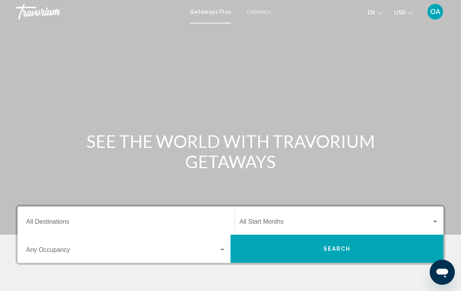
click at [262, 11] on span "Getaways" at bounding box center [259, 12] width 25 height 6
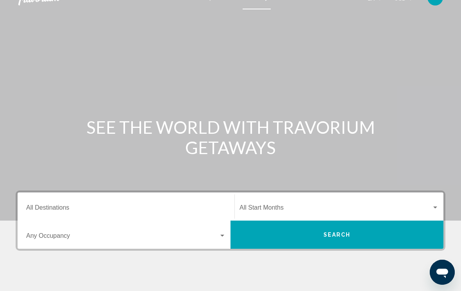
scroll to position [18, 0]
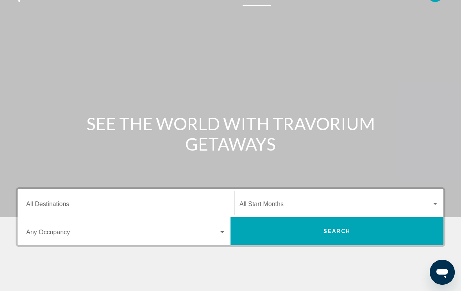
click at [112, 204] on input "Destination All Destinations" at bounding box center [126, 205] width 200 height 7
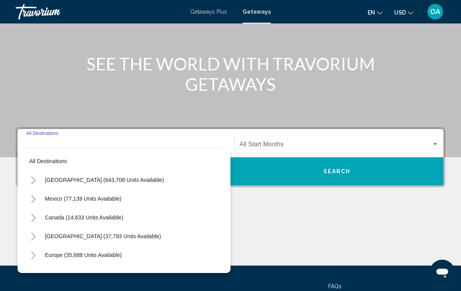
scroll to position [136, 0]
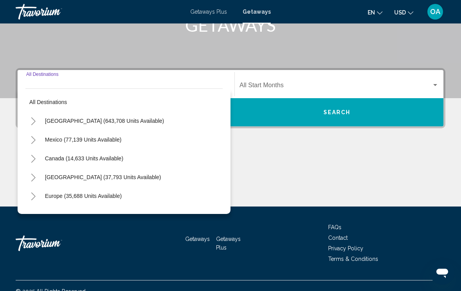
click at [110, 197] on span "Europe (35,688 units available)" at bounding box center [83, 196] width 77 height 6
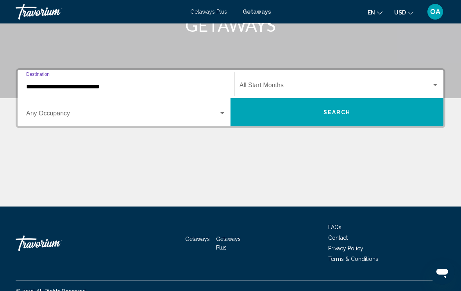
click at [177, 87] on input "**********" at bounding box center [126, 86] width 200 height 7
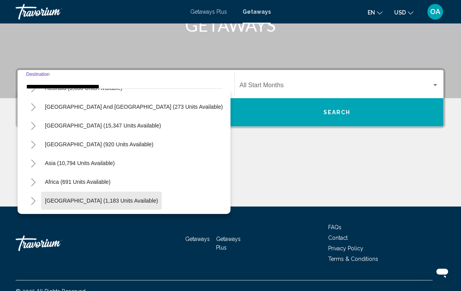
click at [115, 198] on span "[GEOGRAPHIC_DATA] (1,183 units available)" at bounding box center [101, 200] width 113 height 6
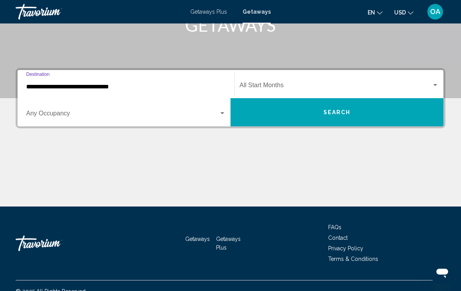
click at [95, 79] on div "**********" at bounding box center [126, 84] width 200 height 25
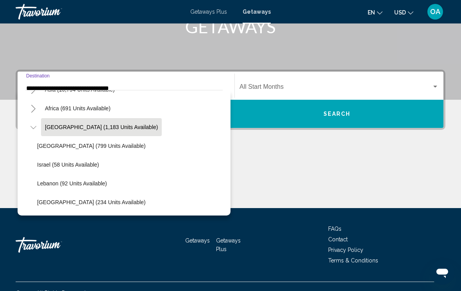
scroll to position [652, 0]
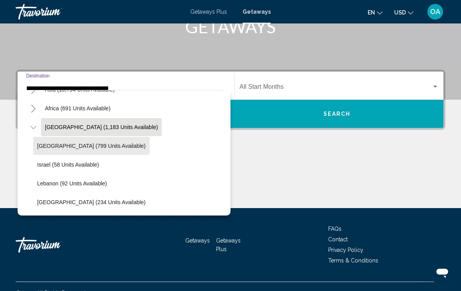
click at [100, 144] on span "[GEOGRAPHIC_DATA] (799 units available)" at bounding box center [91, 146] width 109 height 6
type input "**********"
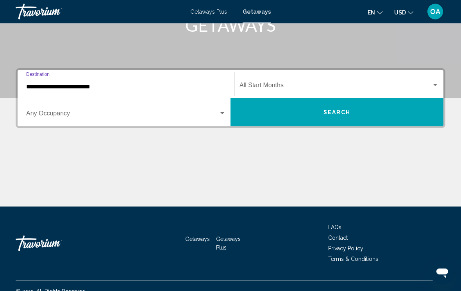
scroll to position [136, 0]
click at [221, 112] on div "Search widget" at bounding box center [222, 113] width 7 height 6
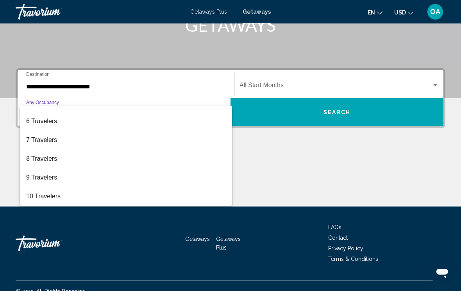
scroll to position [88, 0]
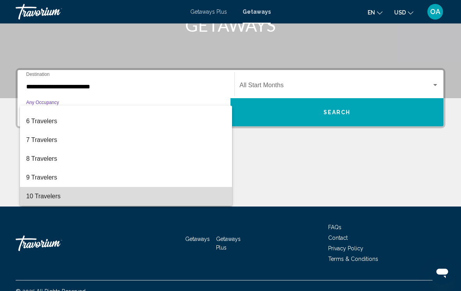
click at [62, 199] on span "10 Travelers" at bounding box center [126, 196] width 200 height 19
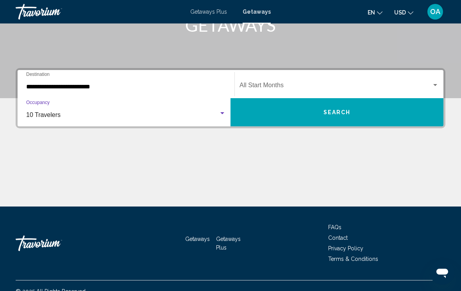
click at [339, 86] on span "Search widget" at bounding box center [336, 86] width 192 height 7
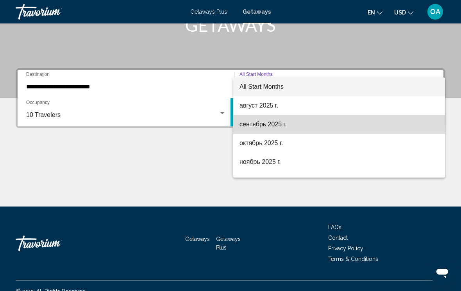
click at [280, 123] on span "сентябрь 2025 г." at bounding box center [339, 124] width 199 height 19
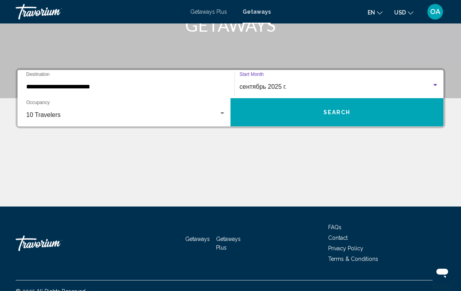
click at [346, 109] on span "Search" at bounding box center [337, 112] width 27 height 6
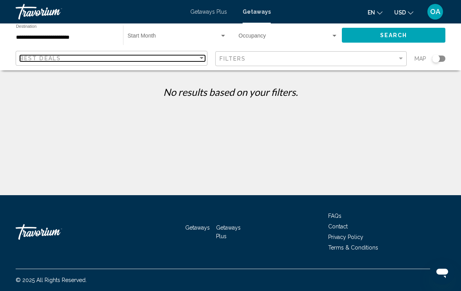
click at [203, 57] on div "Sort by" at bounding box center [201, 58] width 7 height 6
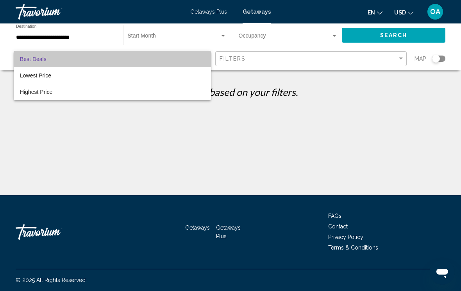
click at [64, 67] on span "Best Deals" at bounding box center [112, 59] width 185 height 16
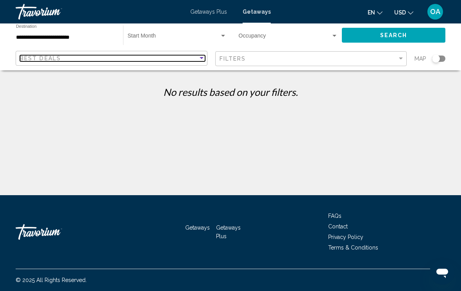
click at [197, 59] on div "Best Deals" at bounding box center [109, 58] width 178 height 6
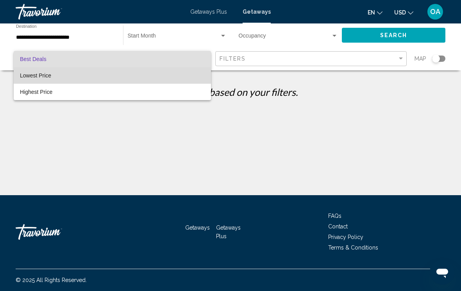
click at [39, 77] on span "Lowest Price" at bounding box center [35, 75] width 31 height 6
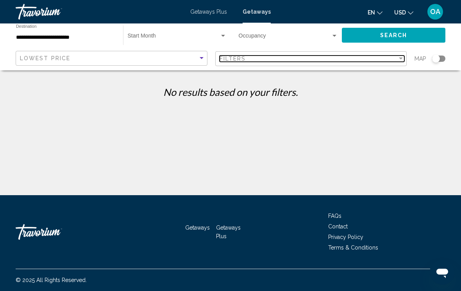
click at [342, 56] on div "Filters" at bounding box center [309, 59] width 178 height 6
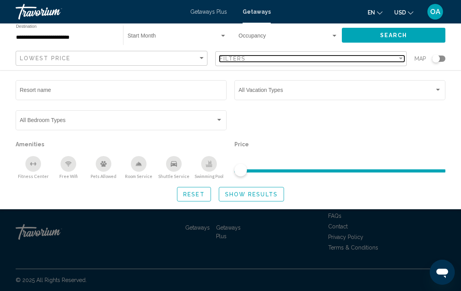
scroll to position [3, 0]
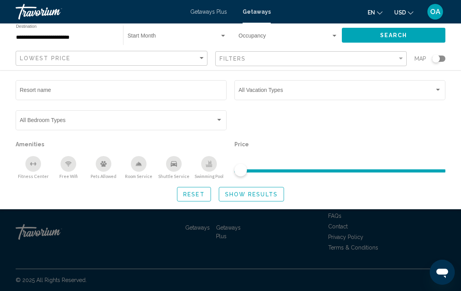
click at [219, 120] on div "Search widget" at bounding box center [219, 120] width 4 height 2
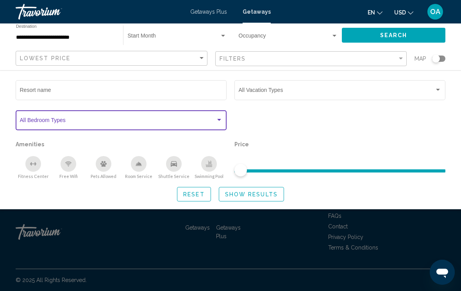
click at [219, 122] on div "Search widget" at bounding box center [219, 120] width 7 height 6
click at [434, 84] on div "Vacation Types All Vacation Types" at bounding box center [340, 90] width 203 height 22
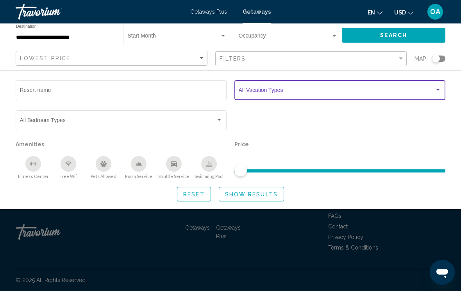
click at [445, 86] on div "Vacation Types All Vacation Types" at bounding box center [340, 90] width 211 height 22
click at [437, 88] on div "Search widget" at bounding box center [438, 90] width 7 height 6
click at [249, 171] on span "Search widget" at bounding box center [340, 170] width 211 height 3
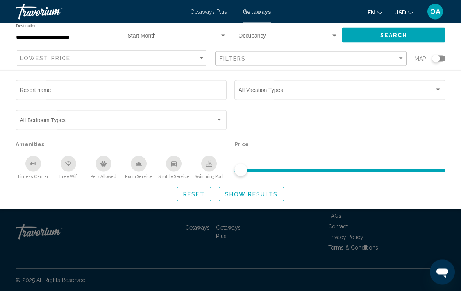
click at [244, 171] on span "Search widget" at bounding box center [241, 170] width 13 height 13
click at [247, 197] on span "Show Results" at bounding box center [251, 194] width 53 height 6
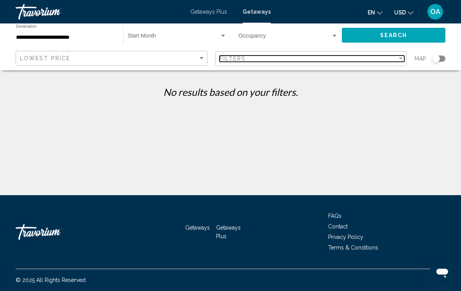
click at [390, 60] on div "Filters" at bounding box center [309, 59] width 178 height 6
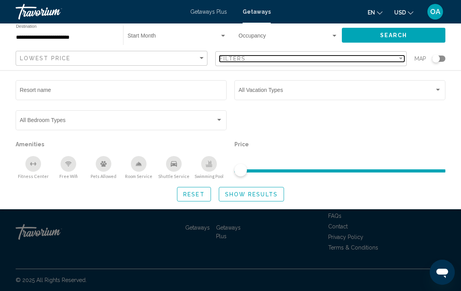
scroll to position [9, 0]
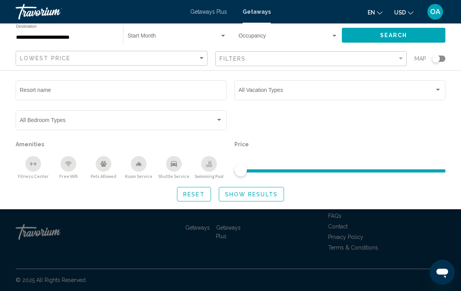
click at [309, 167] on span "Search widget" at bounding box center [340, 169] width 211 height 13
click at [337, 168] on span "Search widget" at bounding box center [340, 169] width 211 height 13
click at [252, 168] on span "Search widget" at bounding box center [340, 169] width 211 height 13
click at [269, 165] on span "Search widget" at bounding box center [340, 169] width 211 height 13
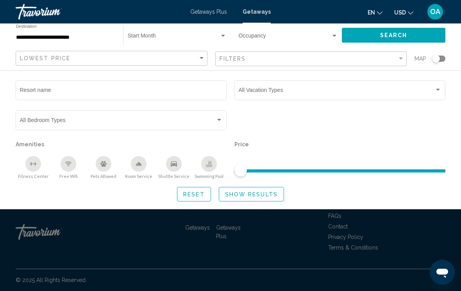
click at [276, 164] on span "Search widget" at bounding box center [340, 169] width 211 height 13
click at [335, 34] on div "Search widget" at bounding box center [334, 36] width 7 height 6
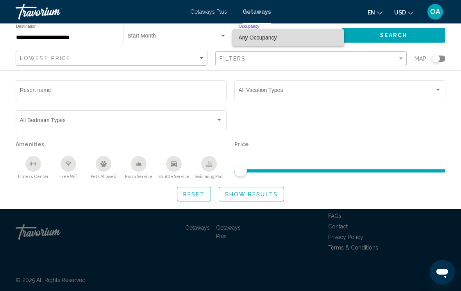
click at [335, 32] on span "Any Occupancy" at bounding box center [288, 37] width 99 height 16
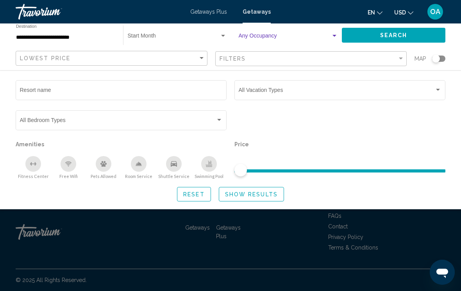
click at [225, 36] on div "Search widget" at bounding box center [223, 36] width 7 height 6
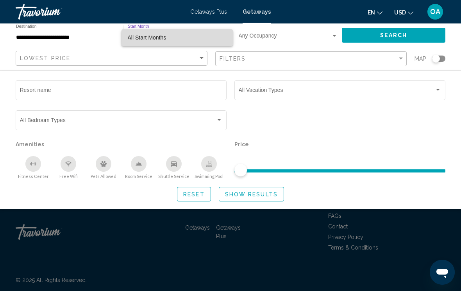
click at [229, 34] on mat-option "All Start Months" at bounding box center [177, 37] width 111 height 16
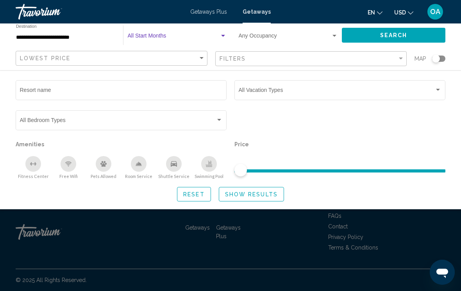
click at [316, 145] on p "Price" at bounding box center [340, 144] width 211 height 11
click at [281, 171] on span "Search widget" at bounding box center [340, 170] width 211 height 3
click at [199, 195] on span "Reset" at bounding box center [194, 194] width 22 height 6
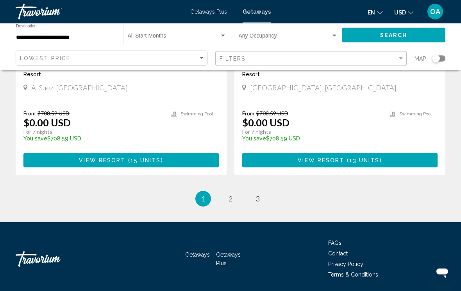
scroll to position [1513, 0]
click at [263, 195] on link "page 3" at bounding box center [258, 199] width 14 height 14
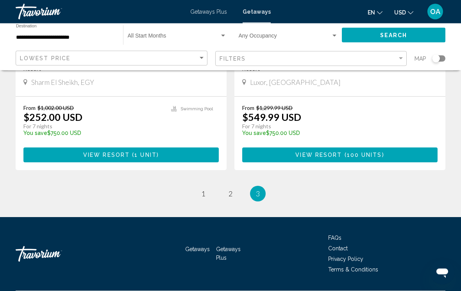
scroll to position [453, 0]
click at [229, 199] on link "page 2" at bounding box center [231, 193] width 14 height 14
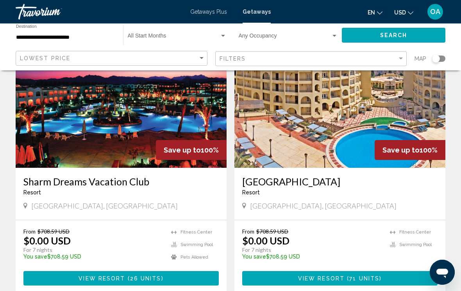
scroll to position [44, 0]
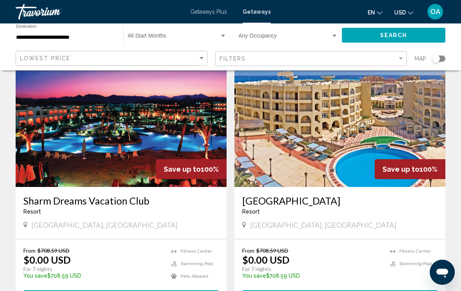
click at [196, 132] on img "Main content" at bounding box center [121, 124] width 211 height 125
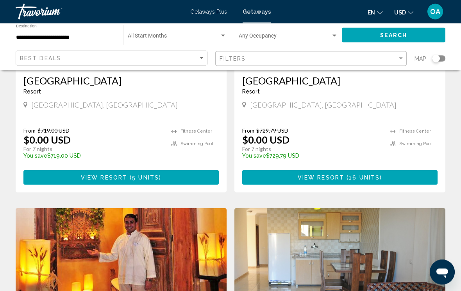
scroll to position [697, 0]
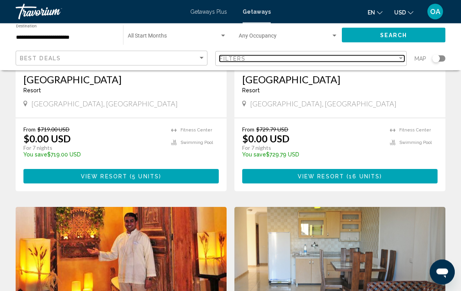
click at [396, 56] on div "Filters" at bounding box center [309, 59] width 178 height 6
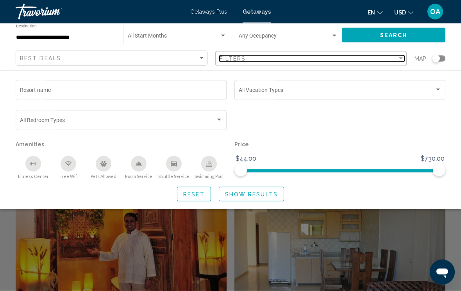
scroll to position [698, 0]
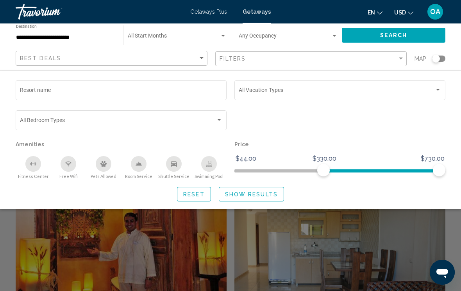
click at [330, 29] on div "Occupancy Any Occupancy" at bounding box center [288, 36] width 99 height 22
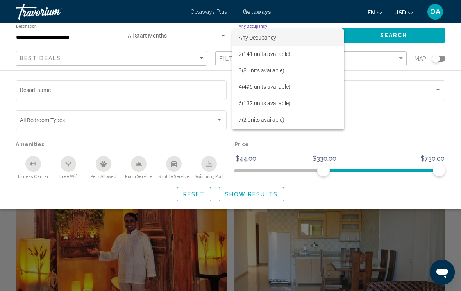
click at [222, 29] on div at bounding box center [230, 145] width 461 height 291
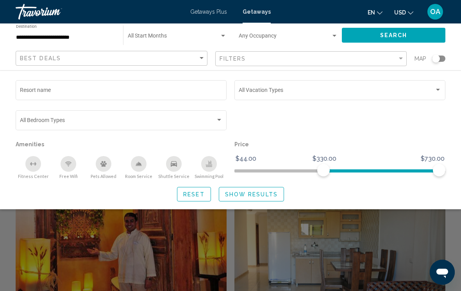
click at [143, 32] on div "Start Month All Start Months" at bounding box center [177, 36] width 99 height 22
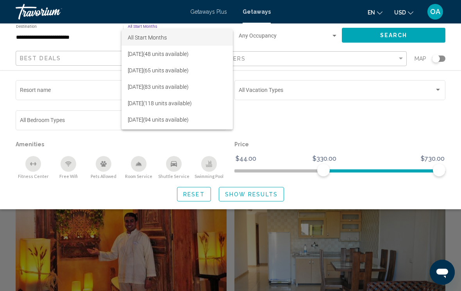
click at [101, 35] on div at bounding box center [230, 145] width 461 height 291
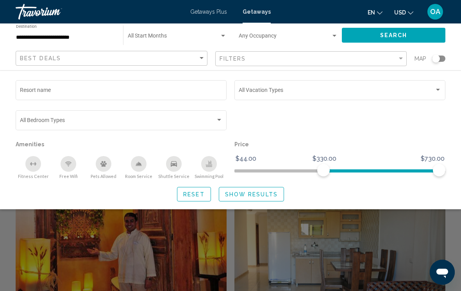
click at [205, 52] on div "Best Deals" at bounding box center [112, 58] width 185 height 14
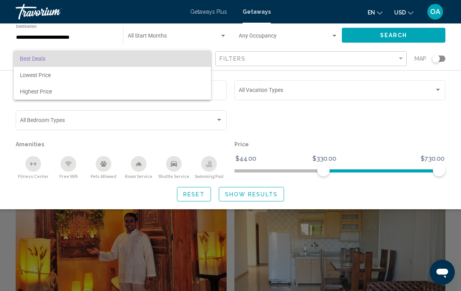
click at [217, 115] on div at bounding box center [230, 145] width 461 height 291
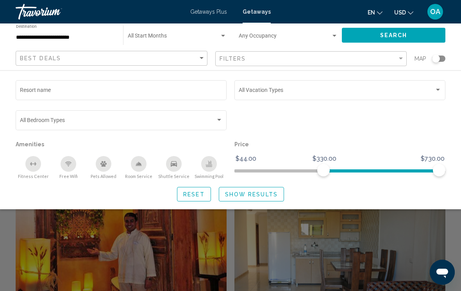
click at [224, 117] on div "Bedroom Types All Bedroom Types" at bounding box center [121, 120] width 211 height 22
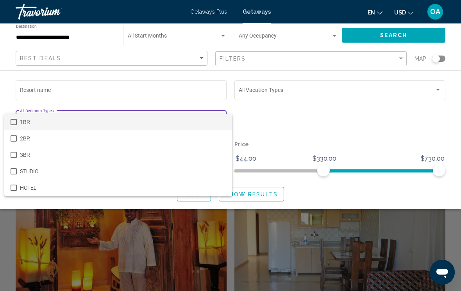
scroll to position [709, 0]
